Goal: Information Seeking & Learning: Learn about a topic

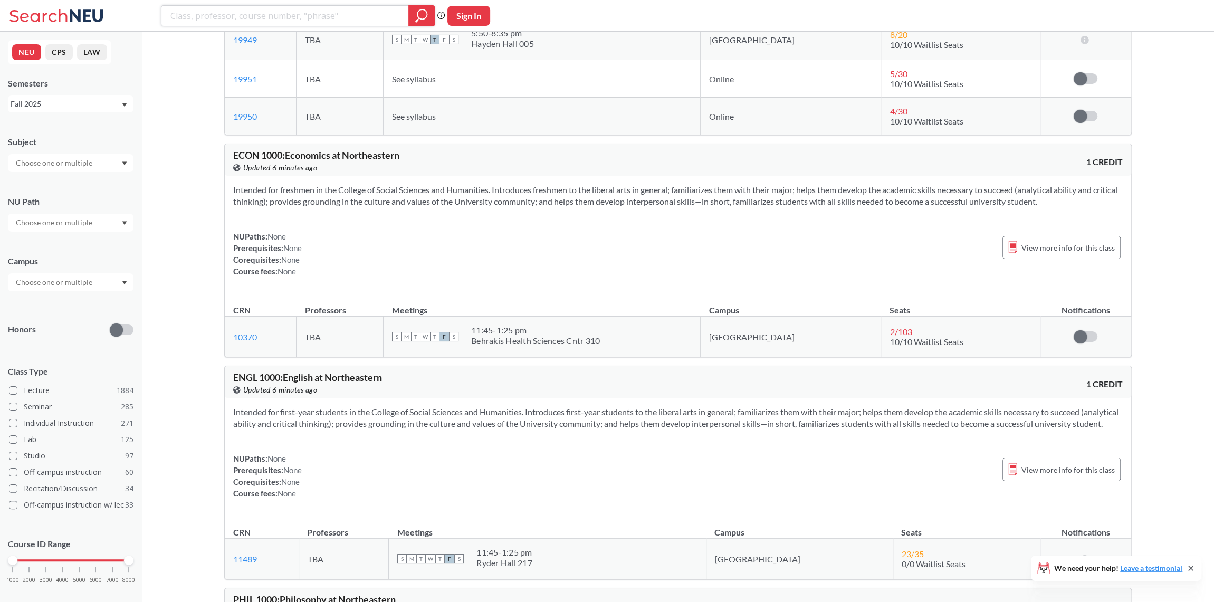
scroll to position [3429, 0]
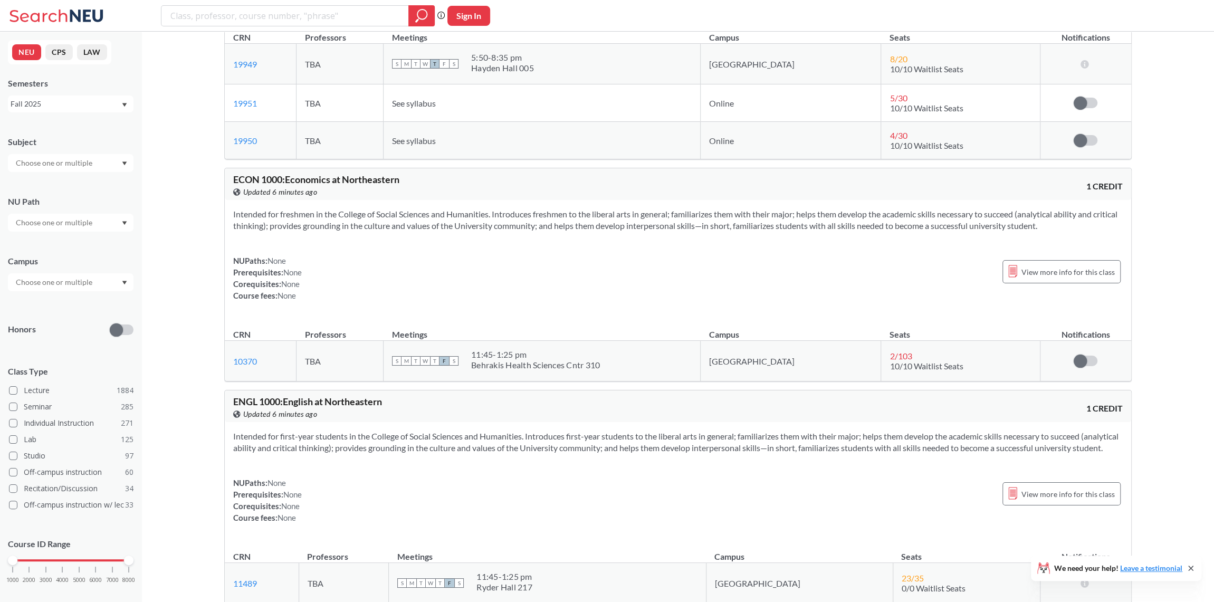
drag, startPoint x: 268, startPoint y: 250, endPoint x: 474, endPoint y: 308, distance: 214.3
click at [479, 309] on div "ECON 1000 : Economics at [GEOGRAPHIC_DATA] this course on Banner. Updated 6 min…" at bounding box center [677, 275] width 907 height 214
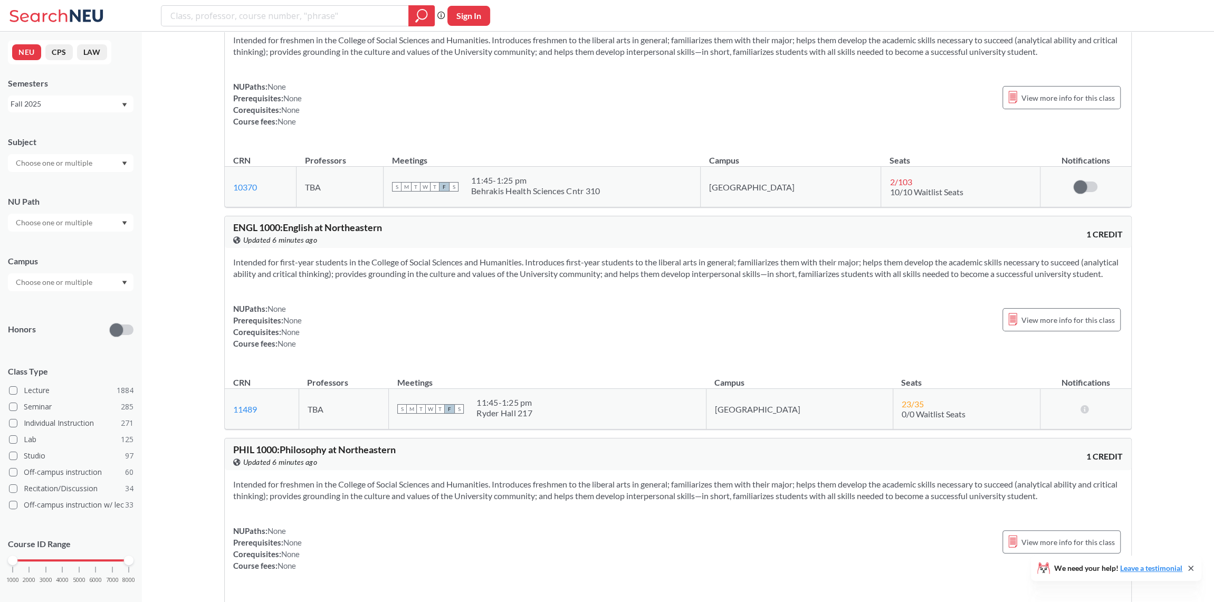
scroll to position [3798, 0]
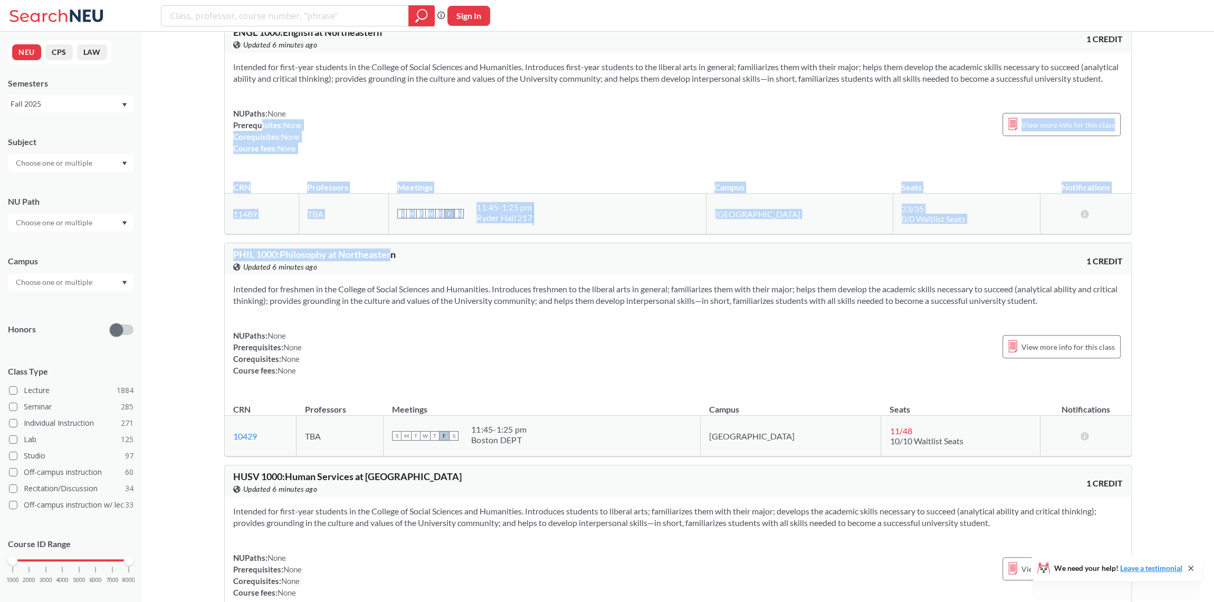
drag, startPoint x: 260, startPoint y: 121, endPoint x: 390, endPoint y: 238, distance: 175.2
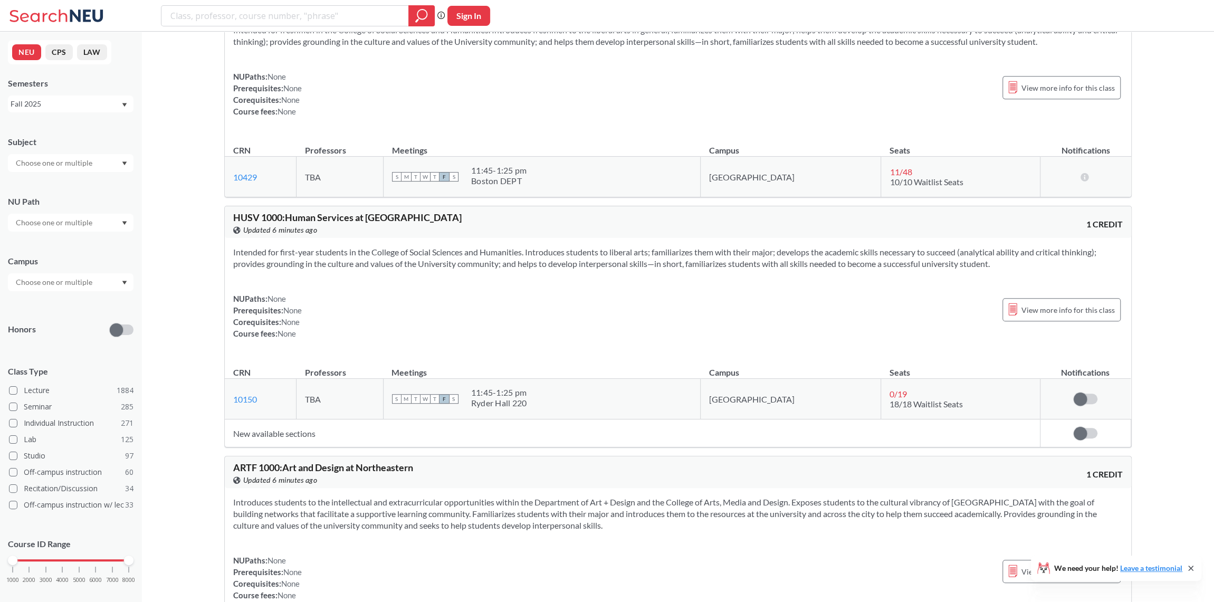
scroll to position [4220, 0]
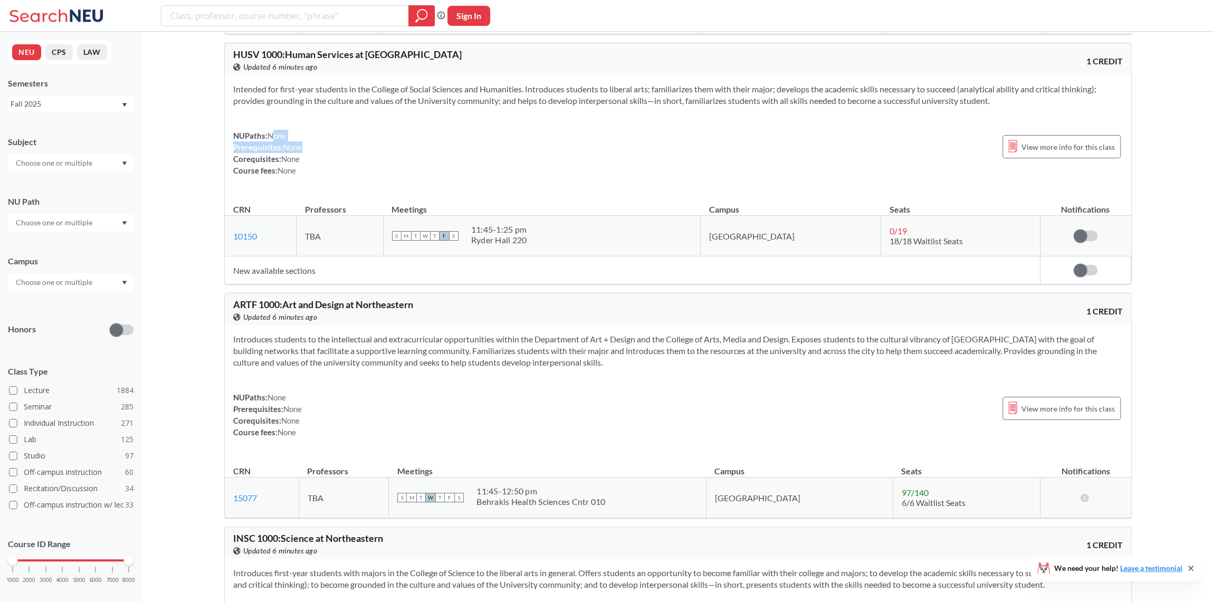
drag, startPoint x: 270, startPoint y: 135, endPoint x: 322, endPoint y: 147, distance: 53.2
click at [322, 147] on div "NUPaths: None Prerequisites: None Corequisites: None Course fees: None View mor…" at bounding box center [677, 153] width 889 height 46
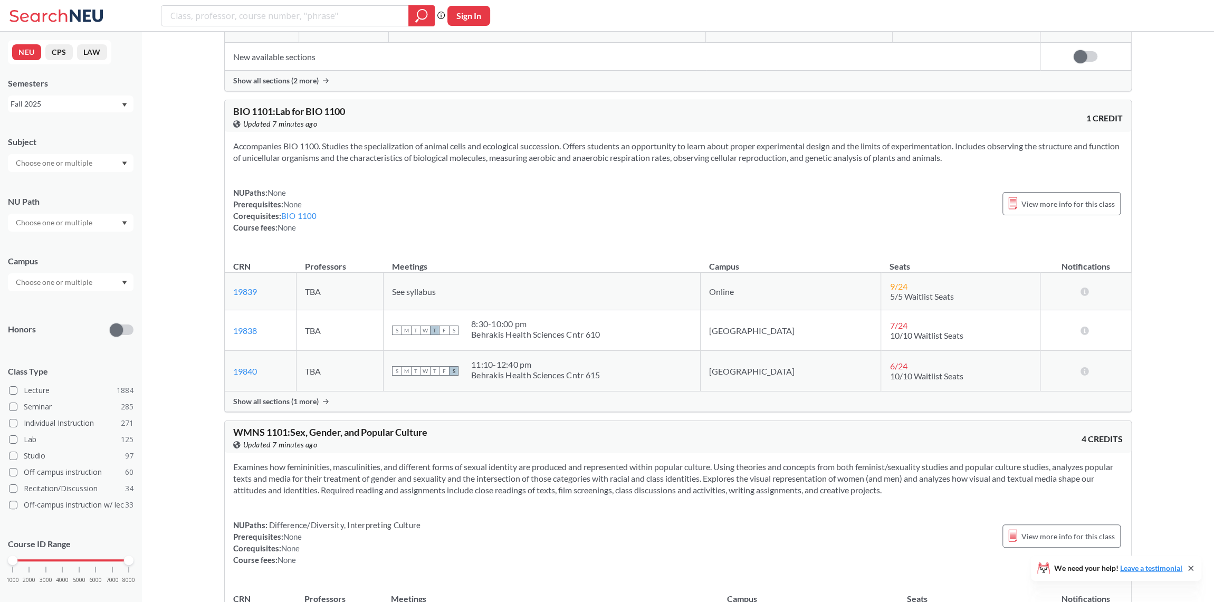
scroll to position [22155, 0]
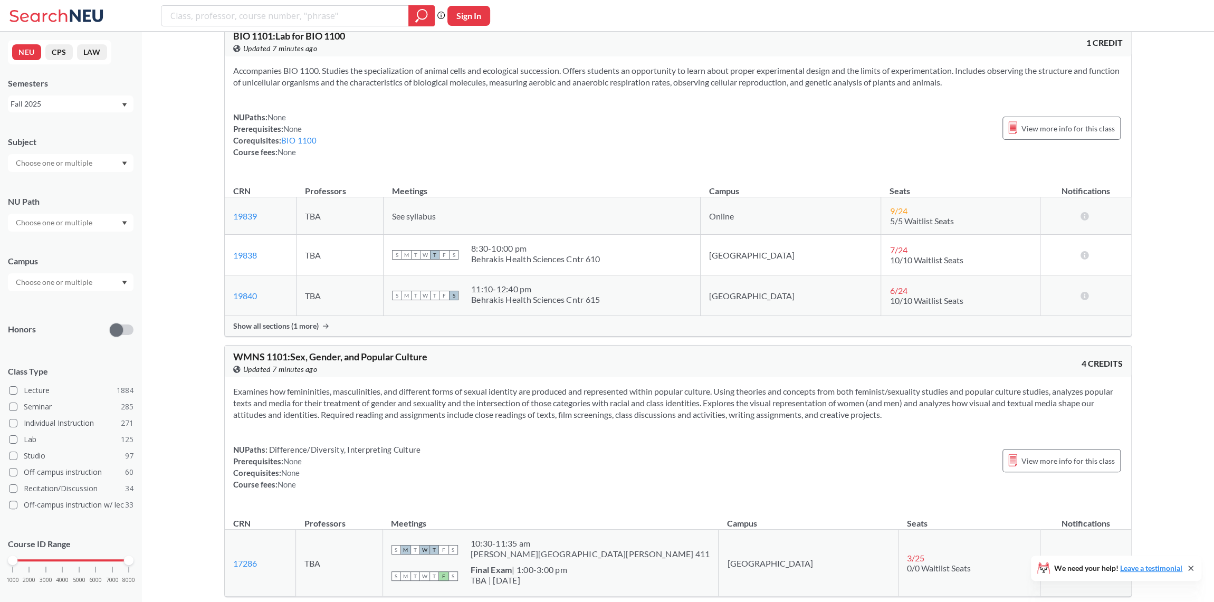
drag, startPoint x: 265, startPoint y: 81, endPoint x: 310, endPoint y: 76, distance: 44.6
click at [310, 111] on div "NUPaths: None Prerequisites: None Corequisites: BIO 1100 Course fees: None" at bounding box center [275, 134] width 84 height 46
drag, startPoint x: 402, startPoint y: 184, endPoint x: 467, endPoint y: 193, distance: 66.0
click at [467, 197] on tr "19839 View this section on Banner. TBA See syllabus Online 9 / 24 5/5 Waitlist …" at bounding box center [678, 215] width 906 height 37
click at [881, 197] on td "9 / 24 5/5 Waitlist Seats" at bounding box center [960, 215] width 159 height 37
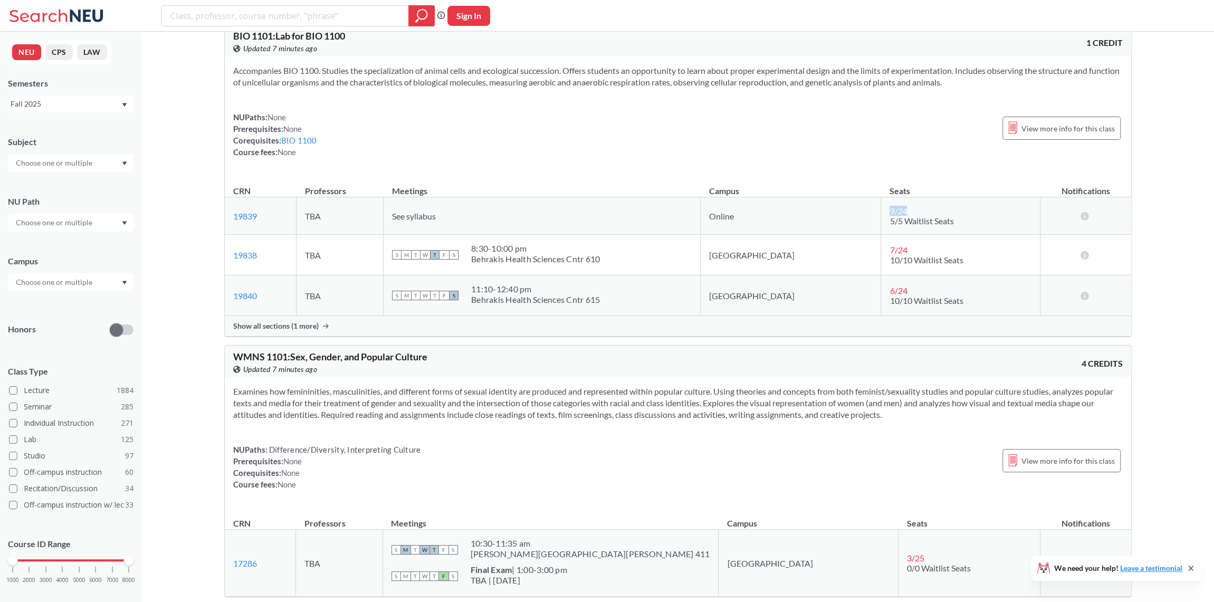
drag, startPoint x: 865, startPoint y: 177, endPoint x: 834, endPoint y: 171, distance: 31.6
click at [834, 197] on tr "19839 View this section on Banner. TBA See syllabus Online 9 / 24 5/5 Waitlist …" at bounding box center [678, 215] width 906 height 37
drag, startPoint x: 864, startPoint y: 215, endPoint x: 753, endPoint y: 215, distance: 110.8
click at [753, 235] on tr "19838 View this section on Banner. TBA S M T W T F S 8:30 - 10:00 pm Behrakis H…" at bounding box center [678, 255] width 906 height 41
drag, startPoint x: 870, startPoint y: 262, endPoint x: 799, endPoint y: 261, distance: 71.7
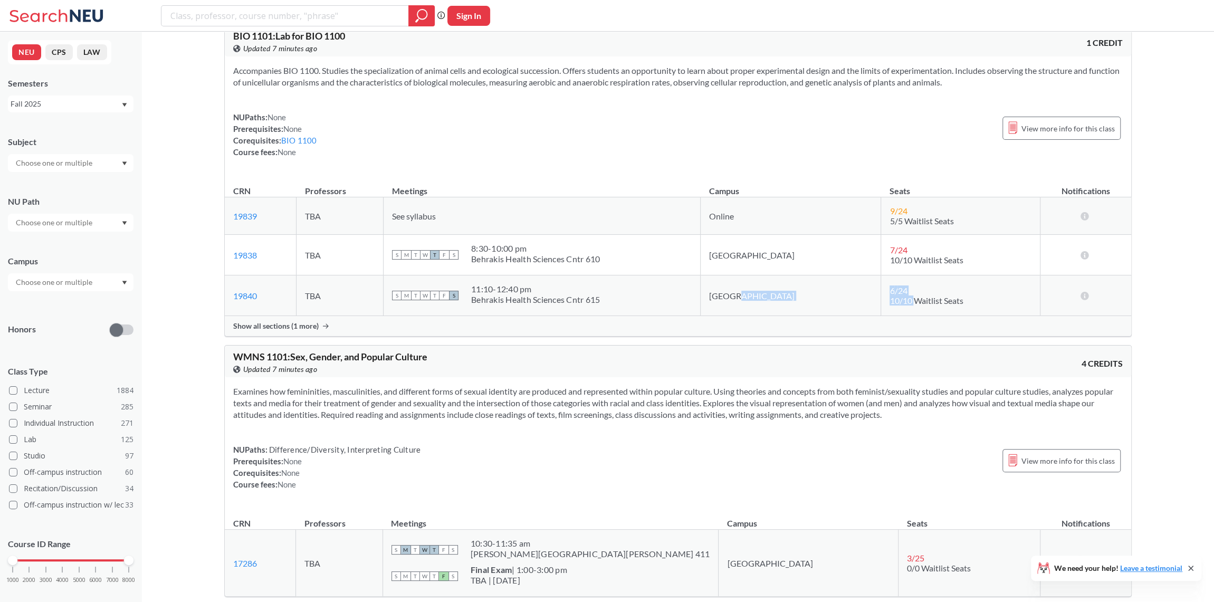
click at [799, 275] on tr "19840 View this section on Banner. TBA S M T W T F S 11:10 - 12:40 pm Behrakis …" at bounding box center [678, 295] width 906 height 41
click at [825, 346] on div "WMNS 1101 : Sex, Gender, and Popular Culture View this course on Banner. Update…" at bounding box center [678, 362] width 906 height 32
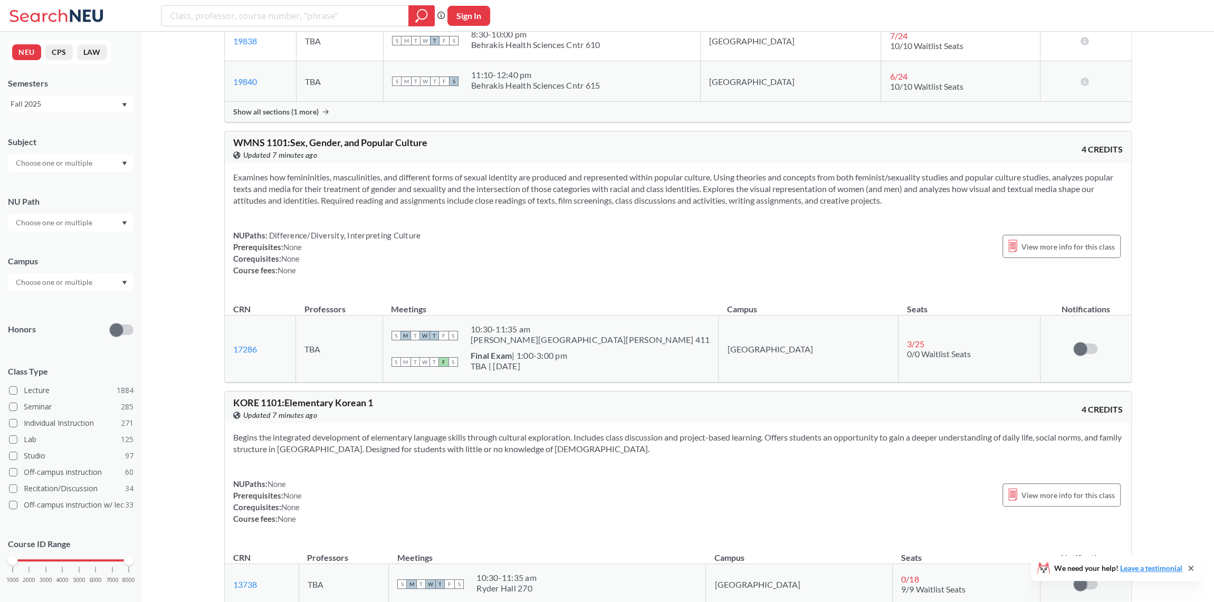
scroll to position [22313, 0]
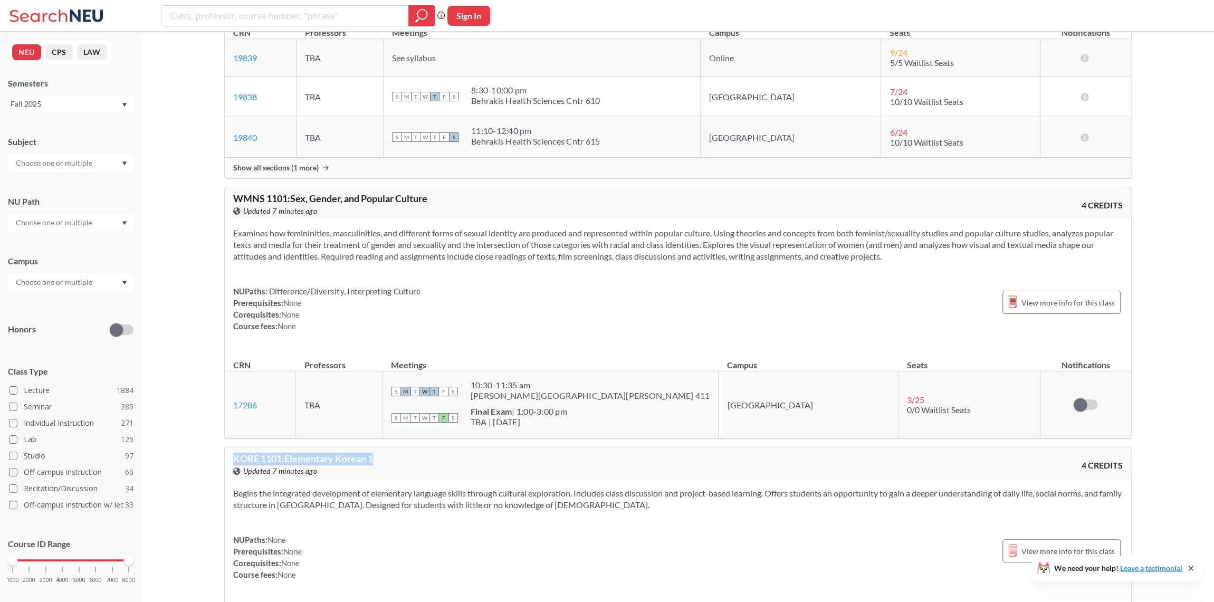
drag, startPoint x: 395, startPoint y: 420, endPoint x: 202, endPoint y: 421, distance: 193.1
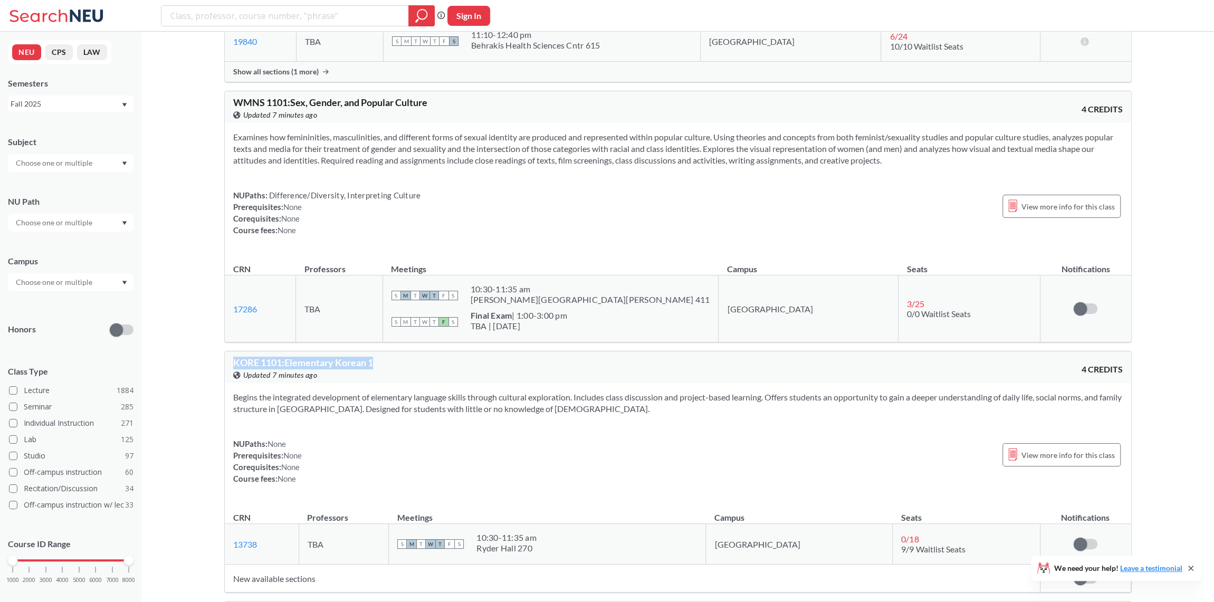
scroll to position [22419, 0]
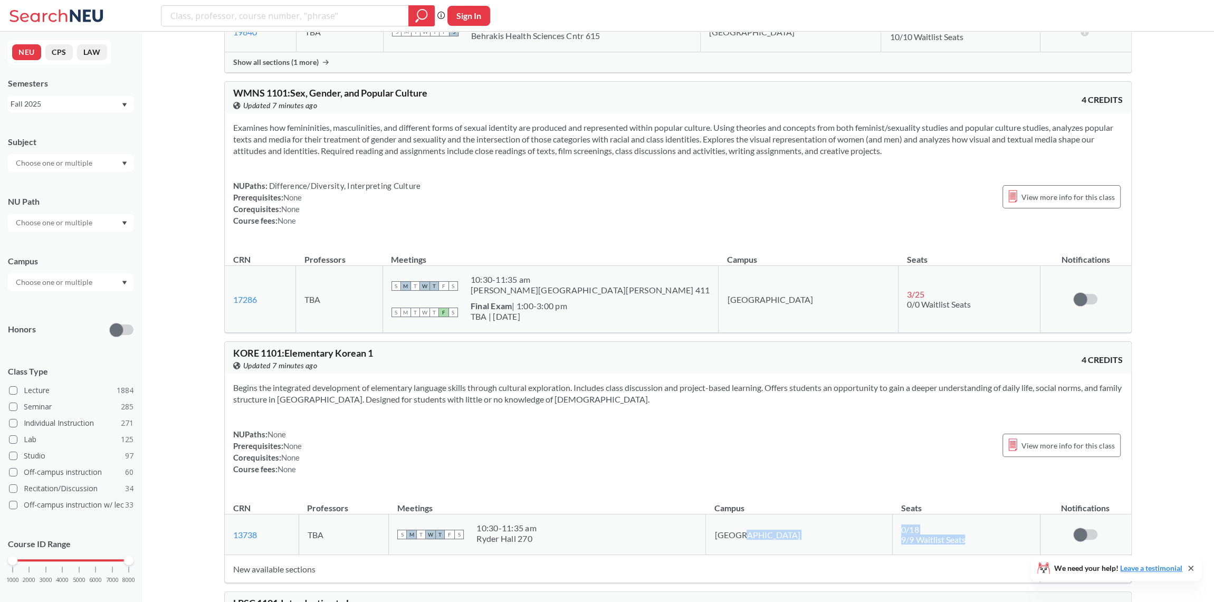
drag, startPoint x: 929, startPoint y: 506, endPoint x: 820, endPoint y: 497, distance: 109.0
click at [820, 514] on tr "13738 View this section on Banner. TBA S M T W T F S 10:30 - 11:35 am Ryder Hal…" at bounding box center [678, 534] width 906 height 41
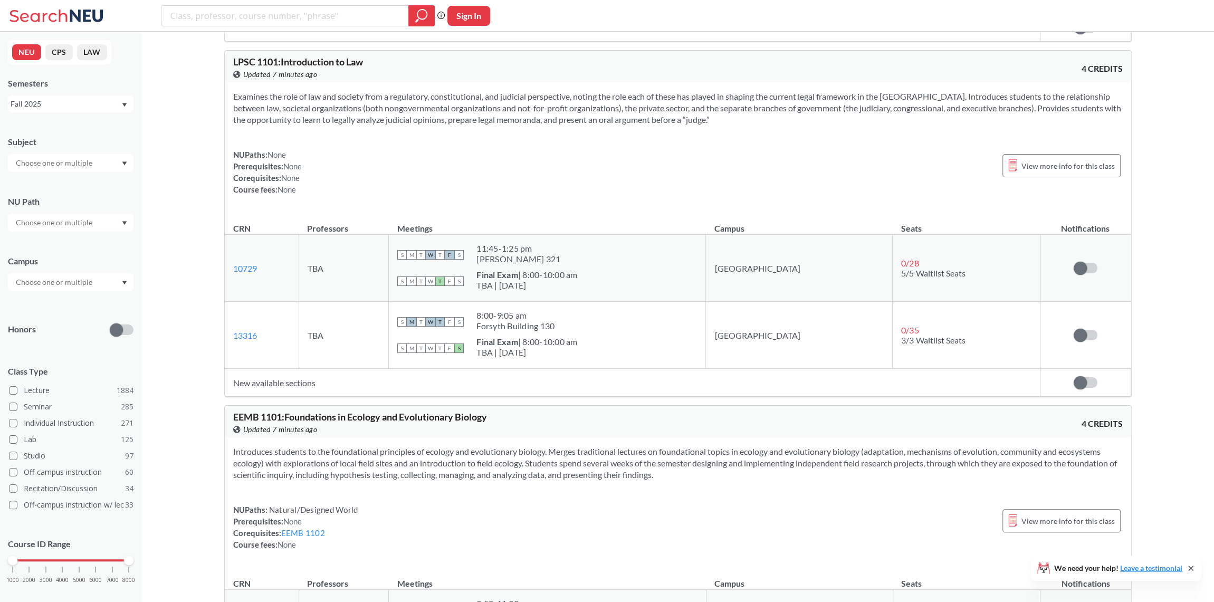
scroll to position [22946, 0]
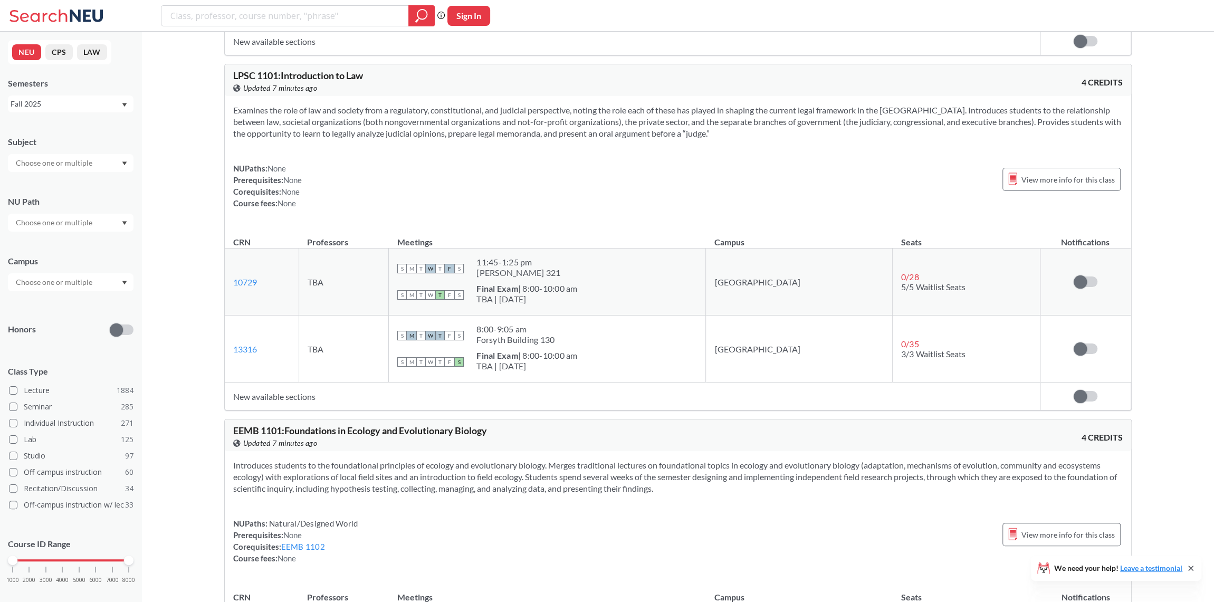
click at [120, 110] on div "Fall 2025" at bounding box center [71, 103] width 126 height 17
click at [120, 107] on div "Fall 2025" at bounding box center [66, 104] width 110 height 12
click at [839, 117] on div "Examines the role of law and society from a regulatory, constitutional, and jud…" at bounding box center [678, 161] width 906 height 130
